Goal: Navigation & Orientation: Find specific page/section

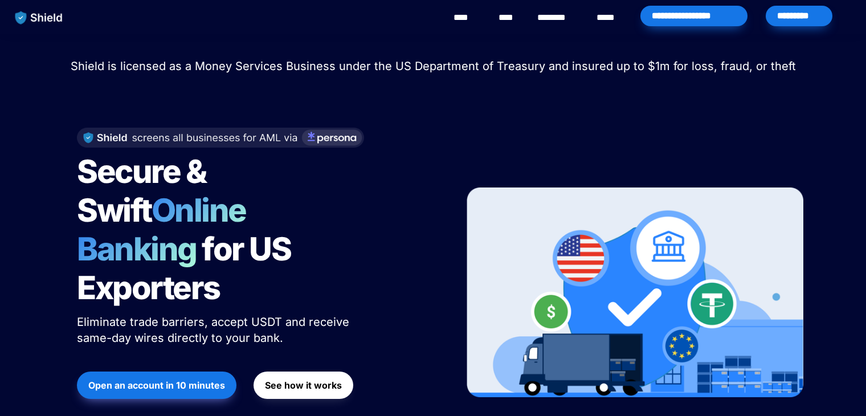
click at [483, 110] on div "Secure & Swift Online Banking for US Exporters Eliminate trade barriers, accept…" at bounding box center [433, 292] width 741 height 375
click at [393, 191] on div "Secure & Swift Online Banking for US Exporters Eliminate trade barriers, accept…" at bounding box center [256, 292] width 387 height 353
click at [13, 93] on div "Shield raised $2.1M in an oversubscribed pre-seed round! Read here to learn mor…" at bounding box center [433, 262] width 866 height 457
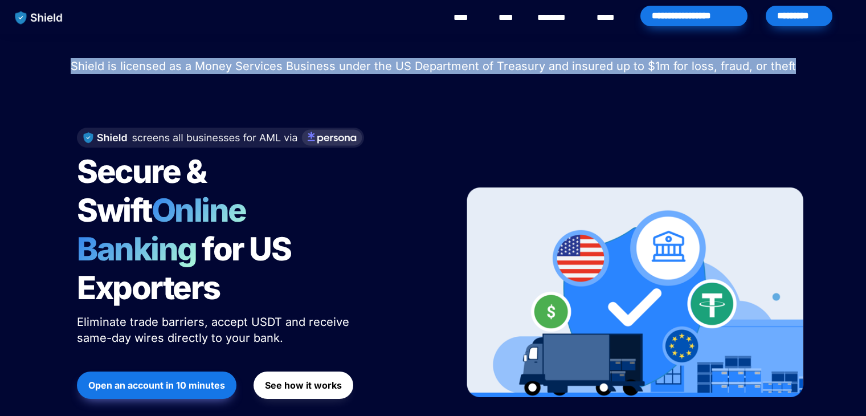
click at [13, 93] on div "Shield raised $2.1M in an oversubscribed pre-seed round! Read here to learn mor…" at bounding box center [433, 262] width 866 height 457
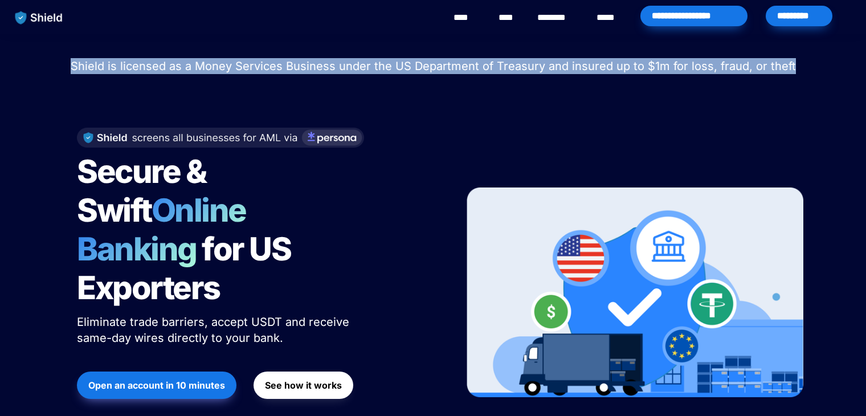
click at [13, 93] on div "Shield raised $2.1M in an oversubscribed pre-seed round! Read here to learn mor…" at bounding box center [433, 262] width 866 height 457
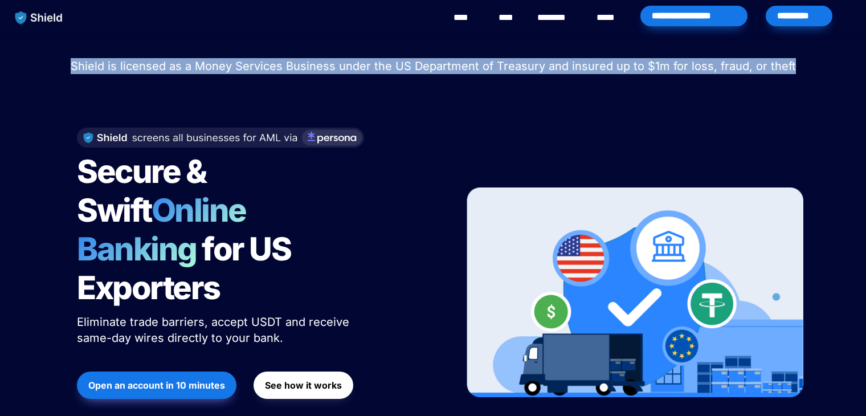
click at [13, 93] on div "Shield raised $2.1M in an oversubscribed pre-seed round! Read here to learn mor…" at bounding box center [433, 262] width 866 height 457
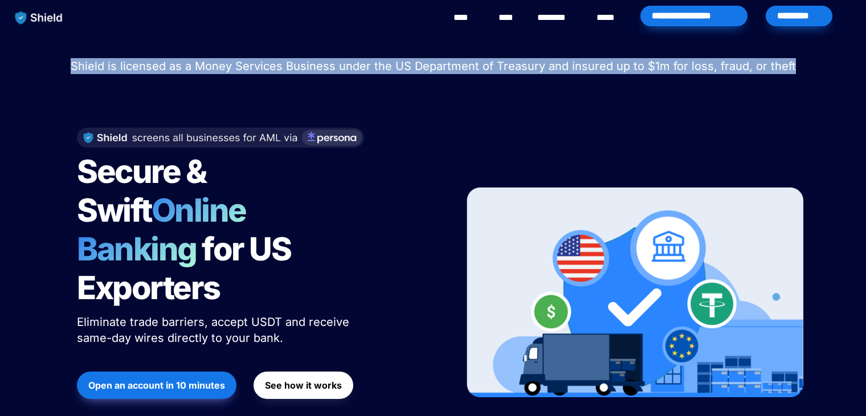
click at [13, 93] on div "Shield raised $2.1M in an oversubscribed pre-seed round! Read here to learn mor…" at bounding box center [433, 262] width 866 height 457
click at [791, 10] on div "*********" at bounding box center [799, 16] width 67 height 21
